Goal: Navigation & Orientation: Find specific page/section

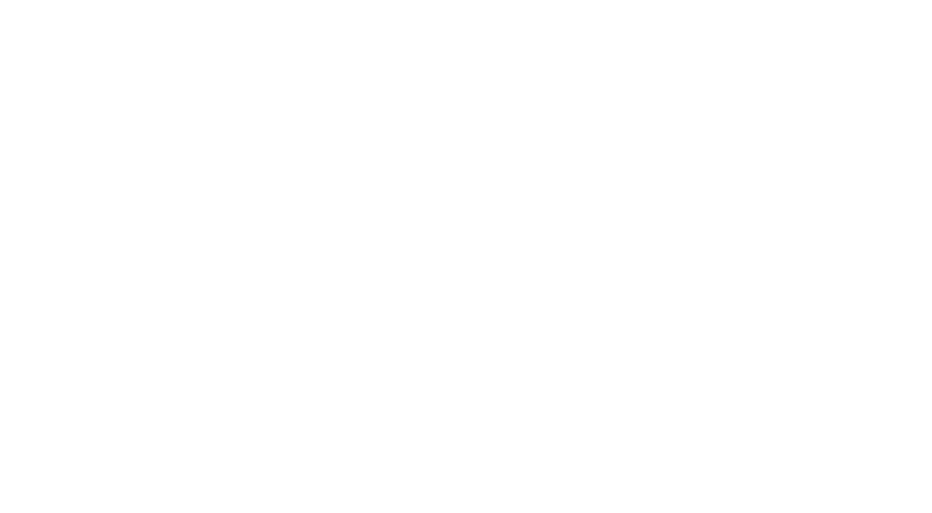
click at [590, 120] on body at bounding box center [466, 256] width 932 height 513
click at [598, 93] on body at bounding box center [466, 256] width 932 height 513
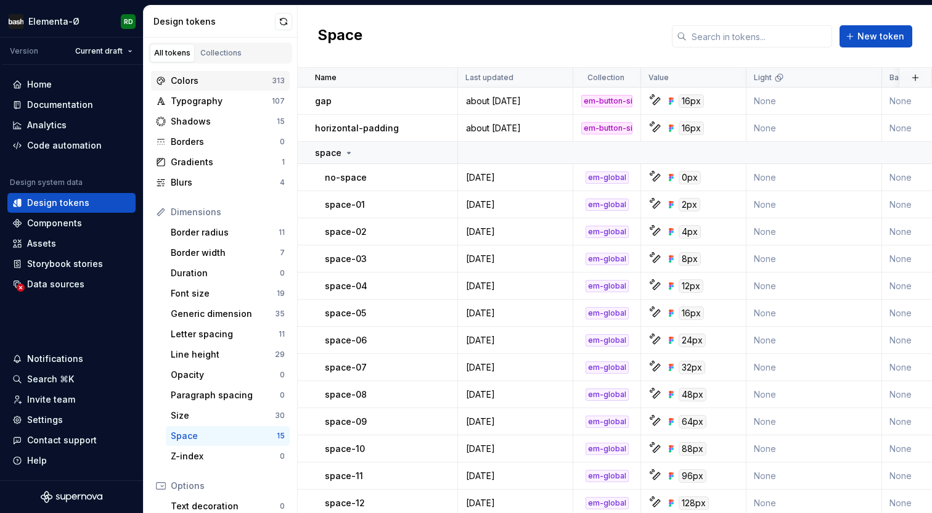
click at [195, 80] on div "Colors" at bounding box center [221, 81] width 101 height 12
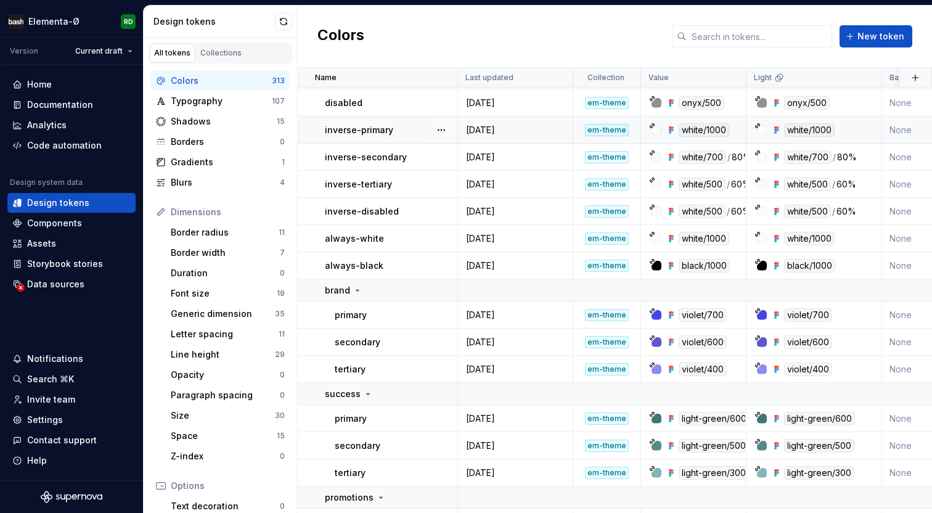
scroll to position [107, 0]
